Goal: Task Accomplishment & Management: Manage account settings

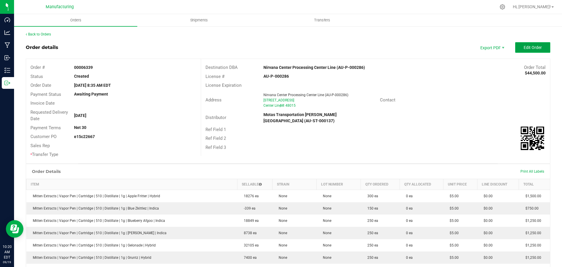
click at [524, 46] on span "Edit Order" at bounding box center [533, 47] width 18 height 5
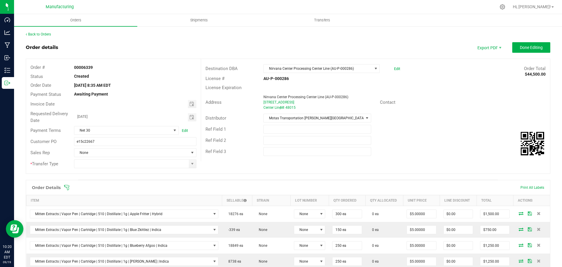
click at [71, 188] on span at bounding box center [326, 187] width 524 height 6
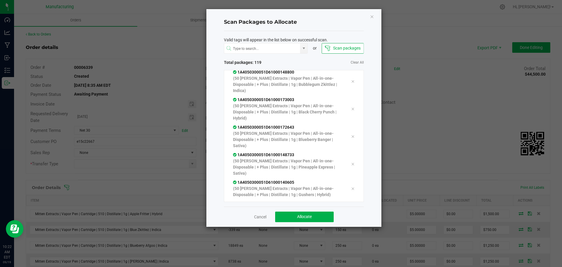
scroll to position [2622, 0]
click at [294, 215] on button "Allocate" at bounding box center [304, 216] width 59 height 11
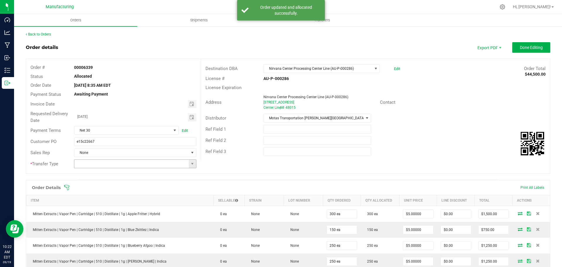
click at [194, 163] on span at bounding box center [192, 163] width 7 height 8
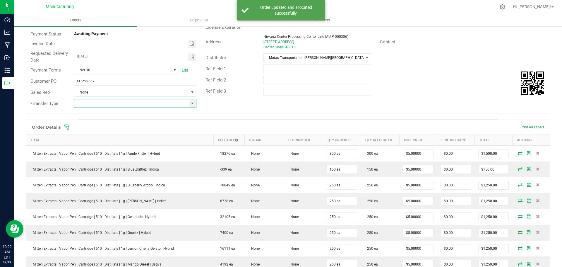
scroll to position [0, 0]
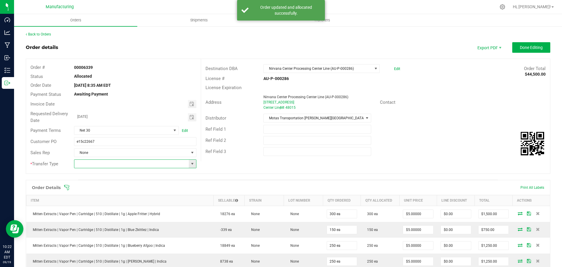
click at [191, 165] on span at bounding box center [192, 163] width 5 height 5
click at [104, 212] on li "Wholesale Transfer" at bounding box center [134, 213] width 121 height 10
type input "Wholesale Transfer"
click at [534, 47] on span "Done Editing" at bounding box center [531, 47] width 23 height 5
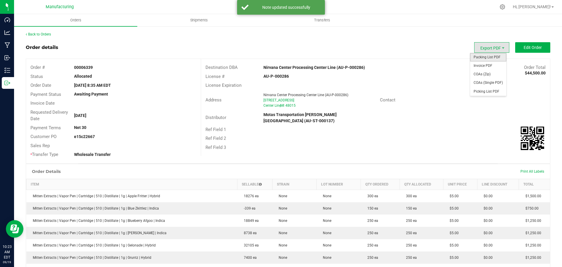
click at [487, 60] on span "Packing List PDF" at bounding box center [488, 57] width 36 height 8
